Goal: Task Accomplishment & Management: Use online tool/utility

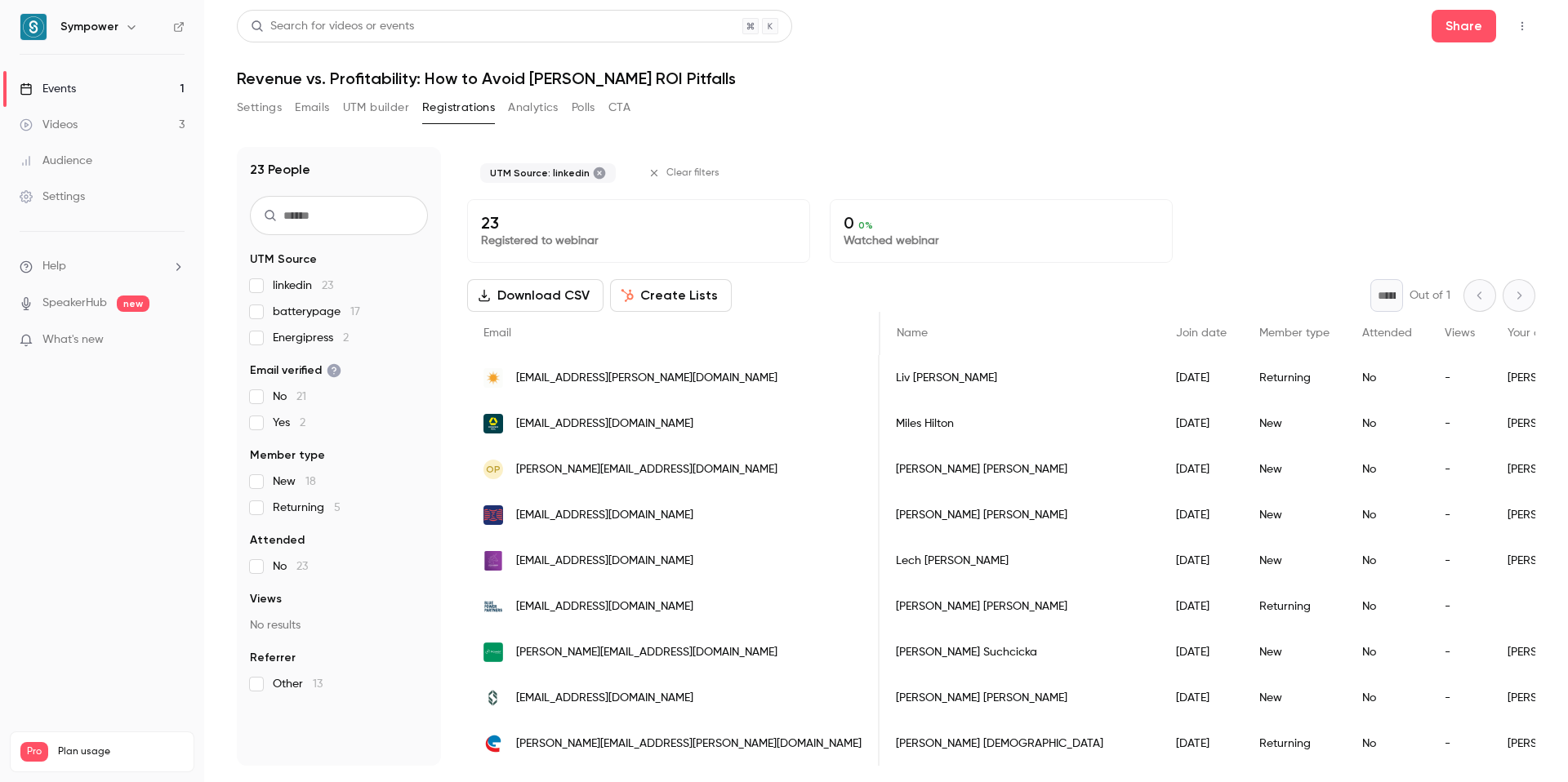
scroll to position [0, 344]
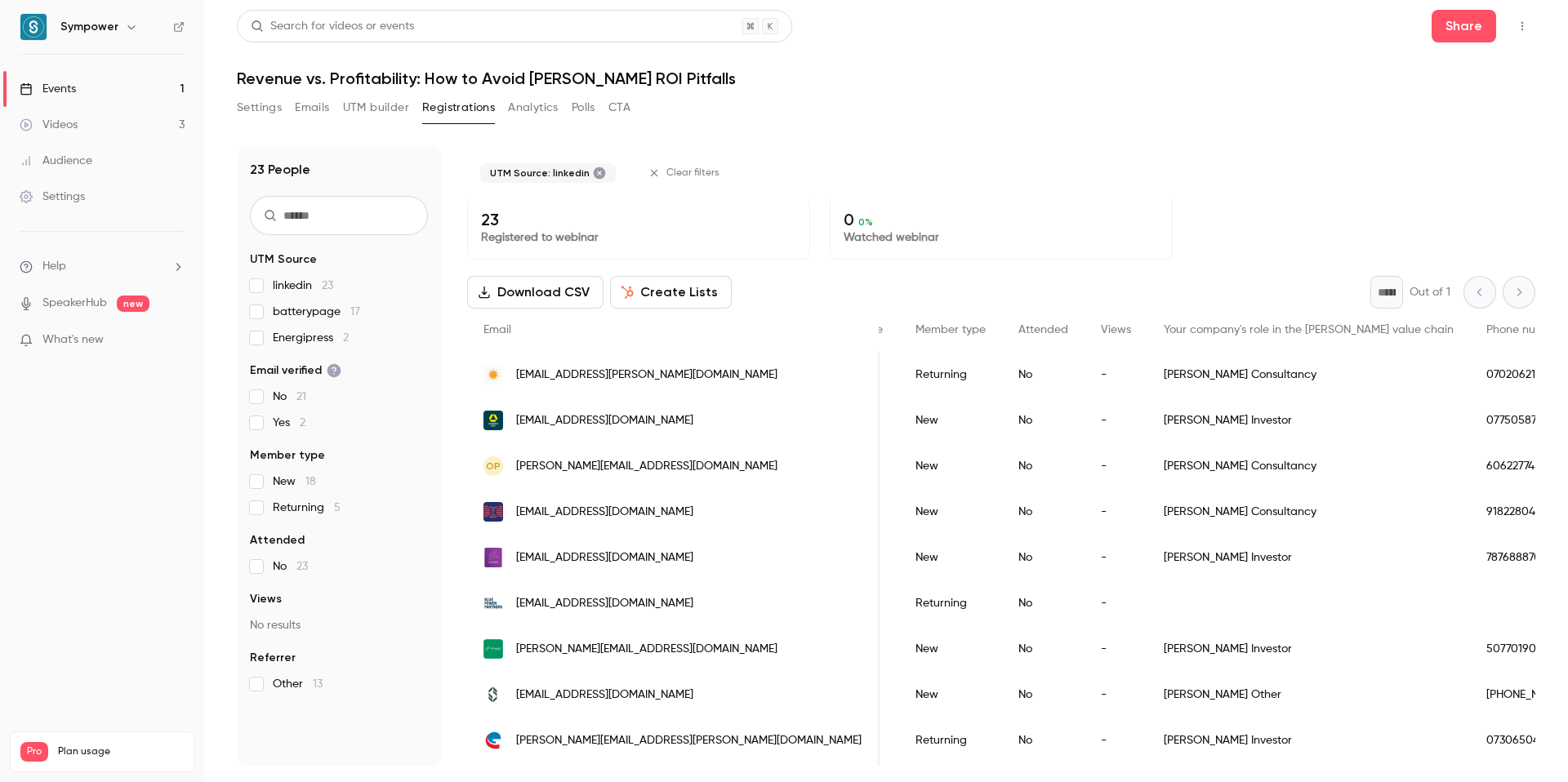
click at [1053, 126] on div "Settings Emails UTM builder Registrations Analytics Polls CTA" at bounding box center [886, 111] width 1299 height 33
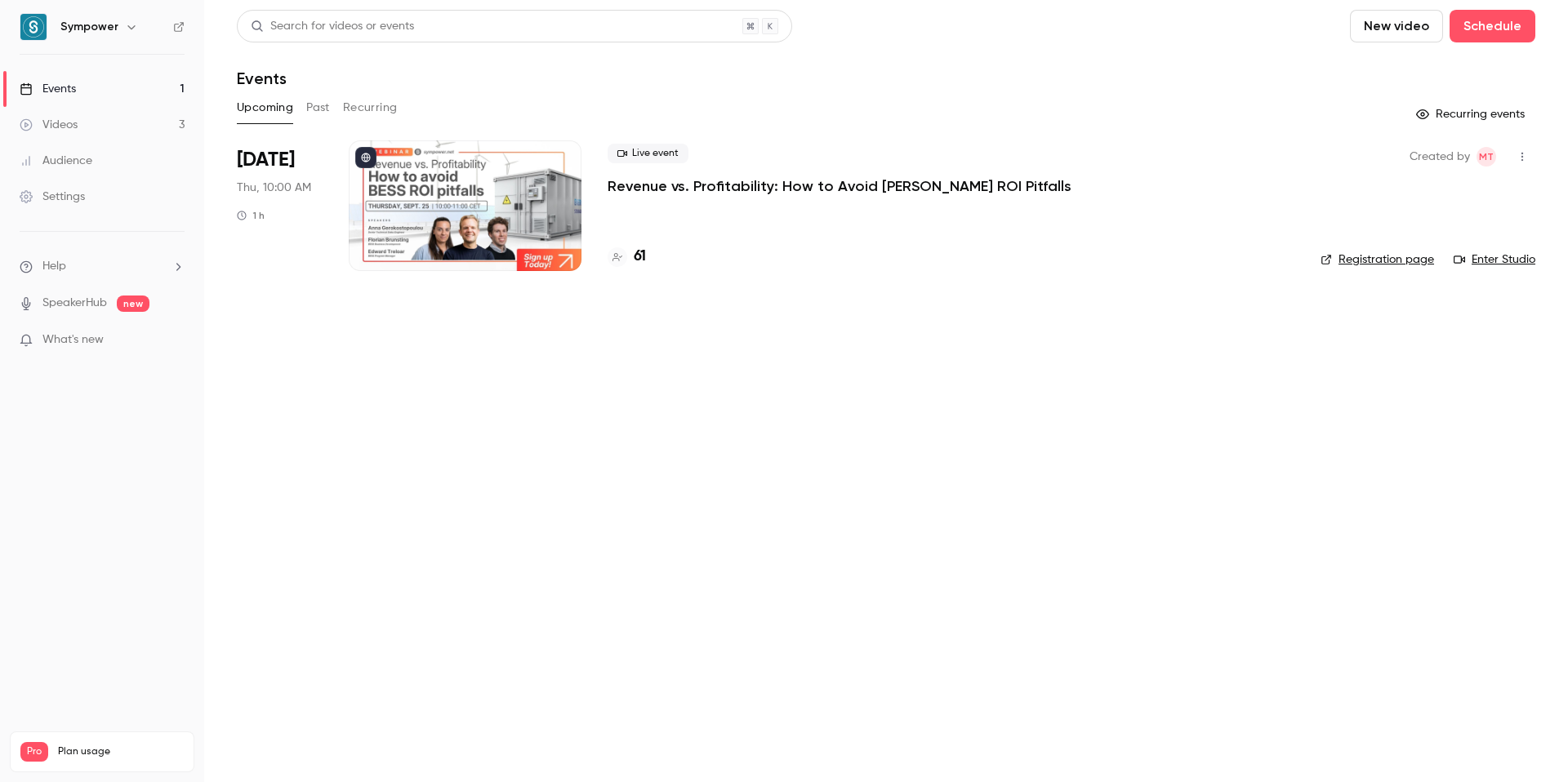
click at [452, 208] on div at bounding box center [465, 206] width 233 height 130
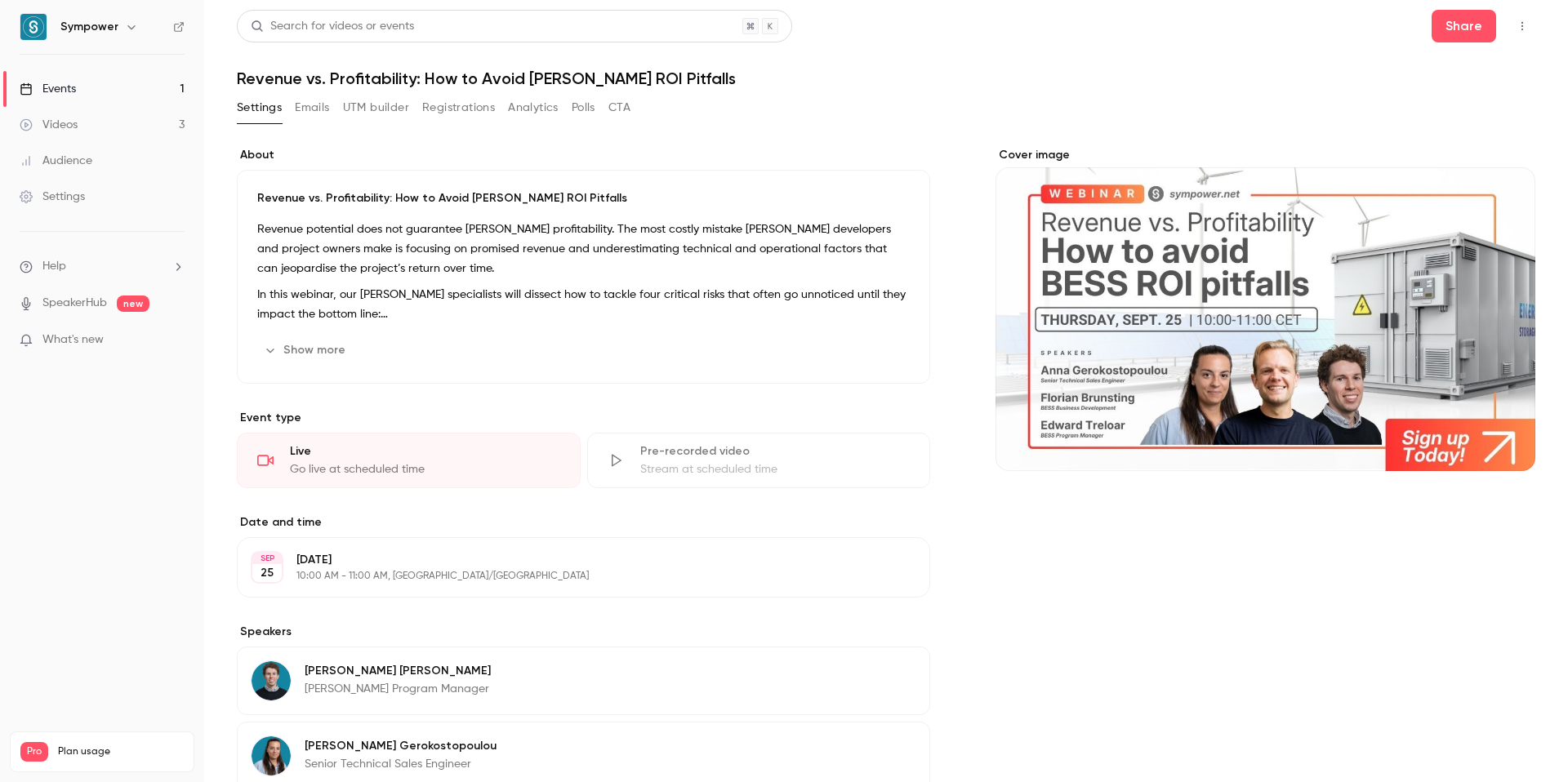
click at [445, 108] on button "Registrations" at bounding box center [459, 108] width 73 height 26
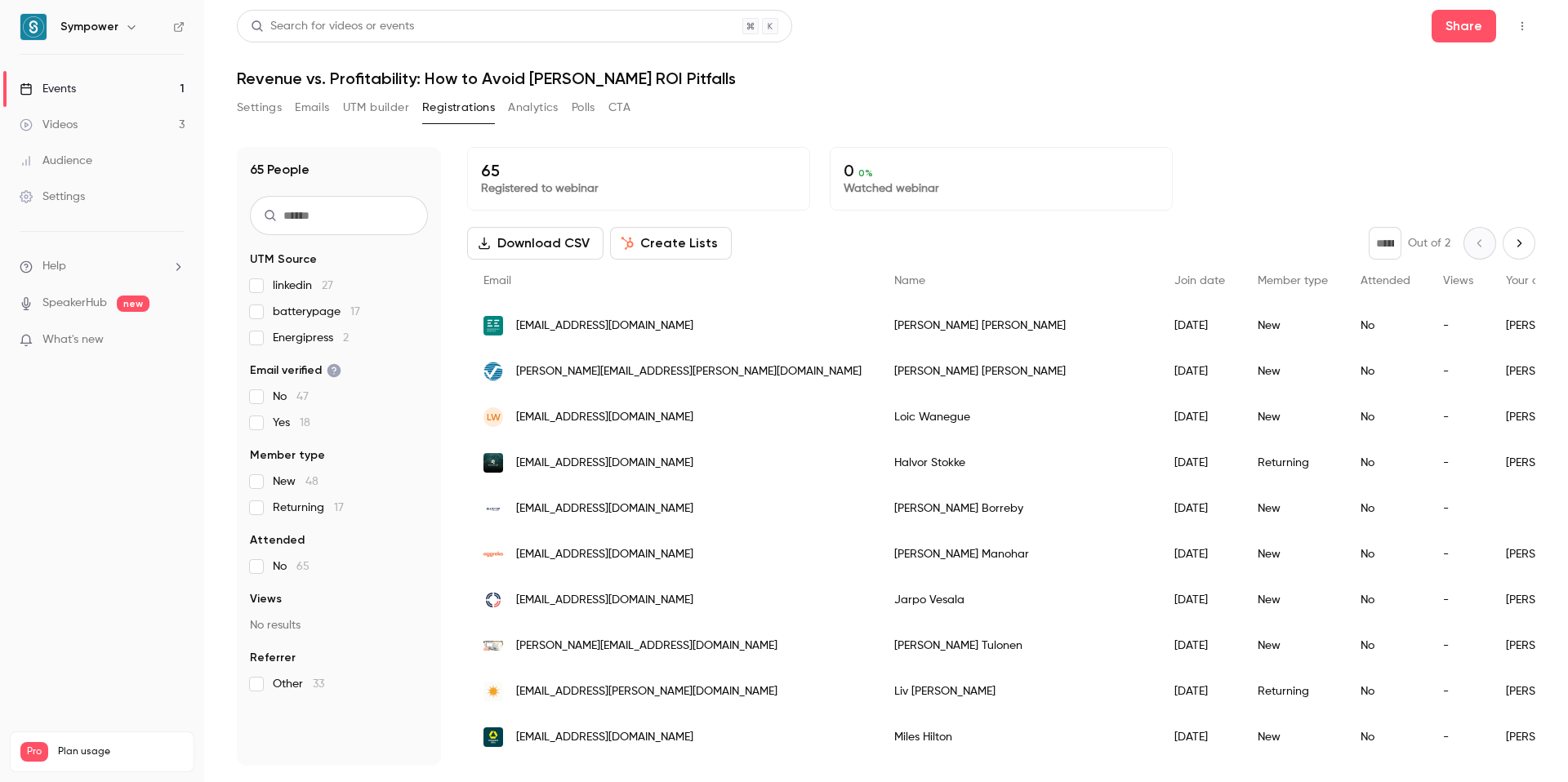
click at [383, 109] on button "UTM builder" at bounding box center [376, 108] width 66 height 26
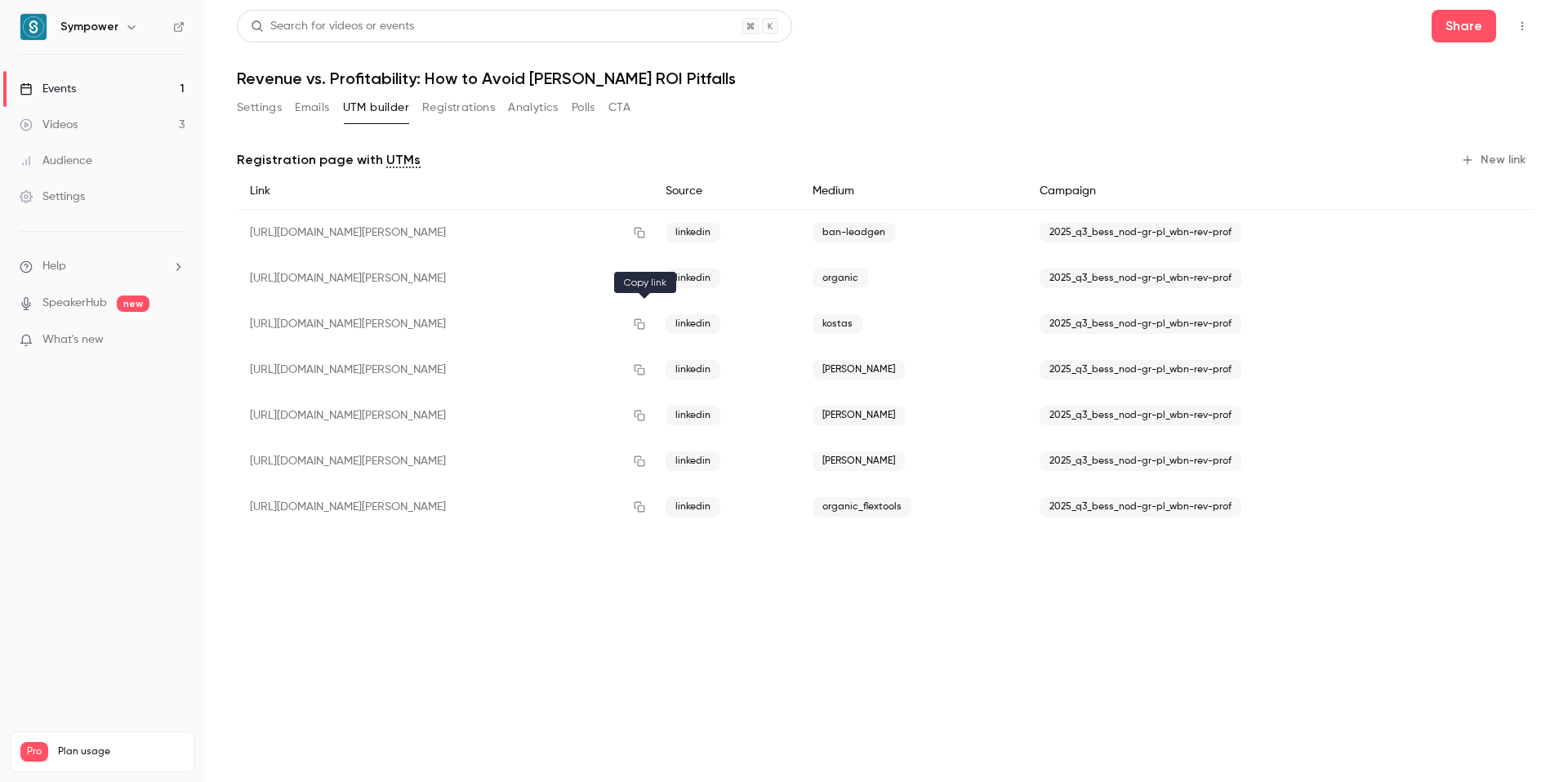
click at [640, 325] on icon "button" at bounding box center [639, 324] width 10 height 10
click at [642, 326] on icon "button" at bounding box center [639, 324] width 10 height 10
click at [646, 324] on icon "button" at bounding box center [640, 324] width 13 height 11
